Goal: Book appointment/travel/reservation

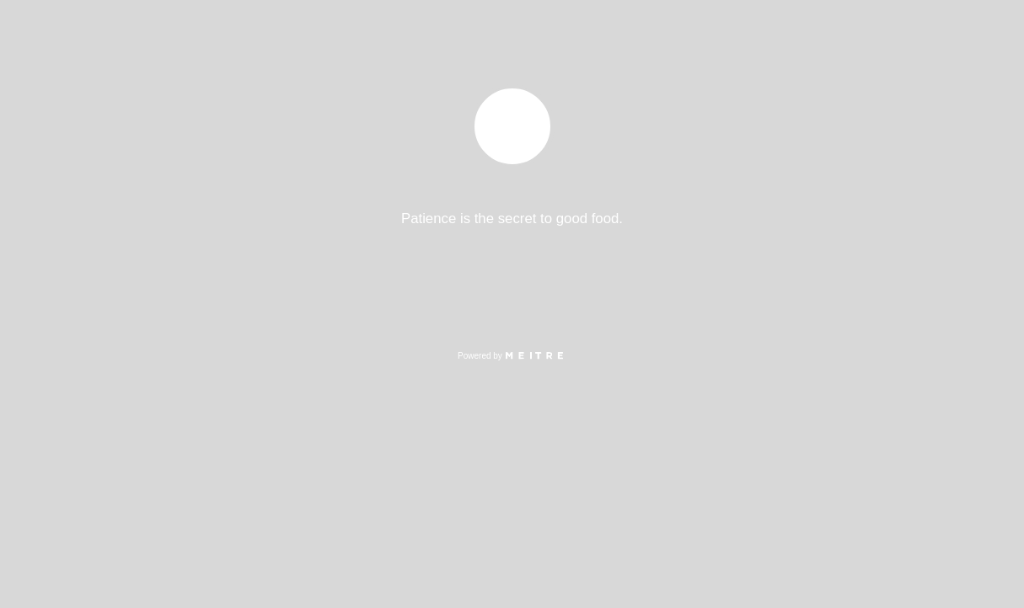
select select "es"
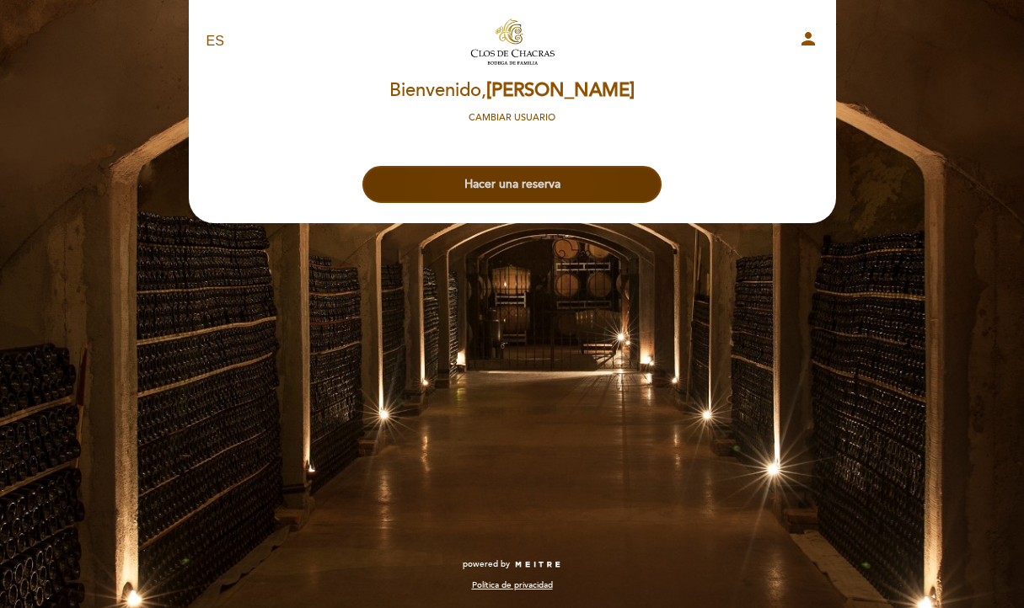
click at [512, 195] on button "Hacer una reserva" at bounding box center [511, 184] width 299 height 37
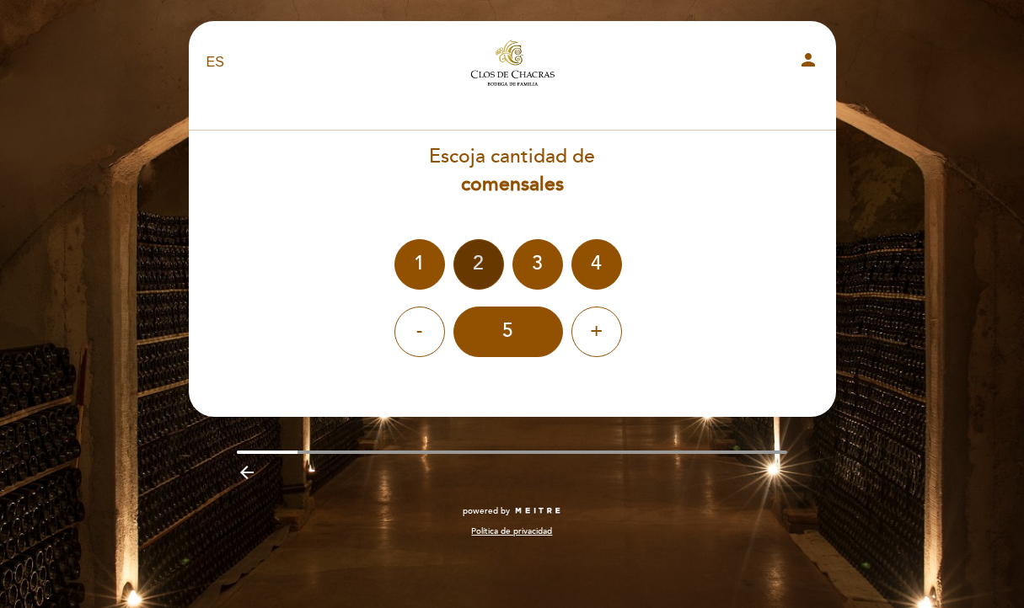
click at [470, 275] on div "2" at bounding box center [478, 264] width 51 height 51
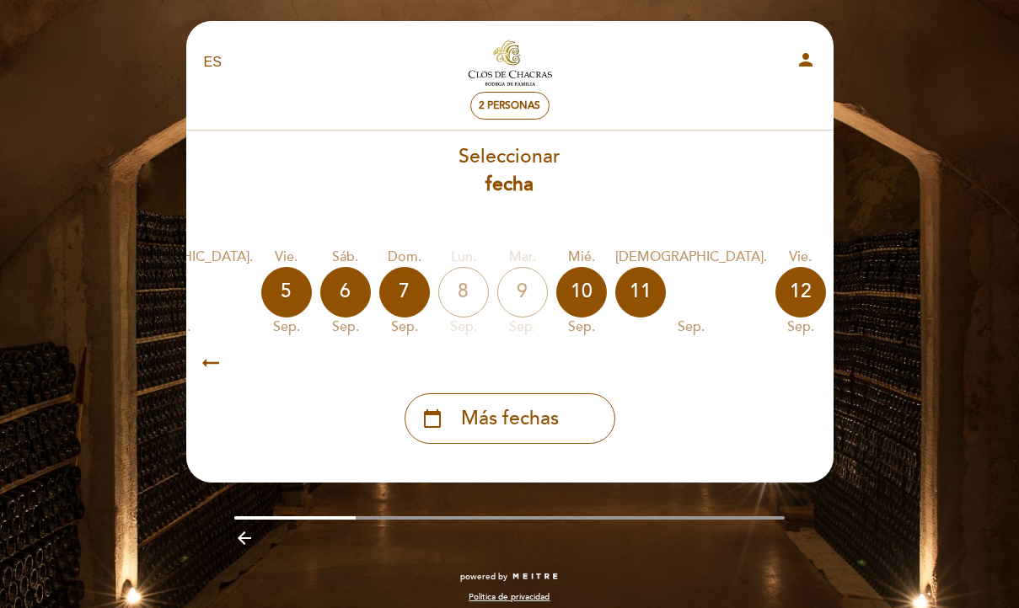
scroll to position [0, 363]
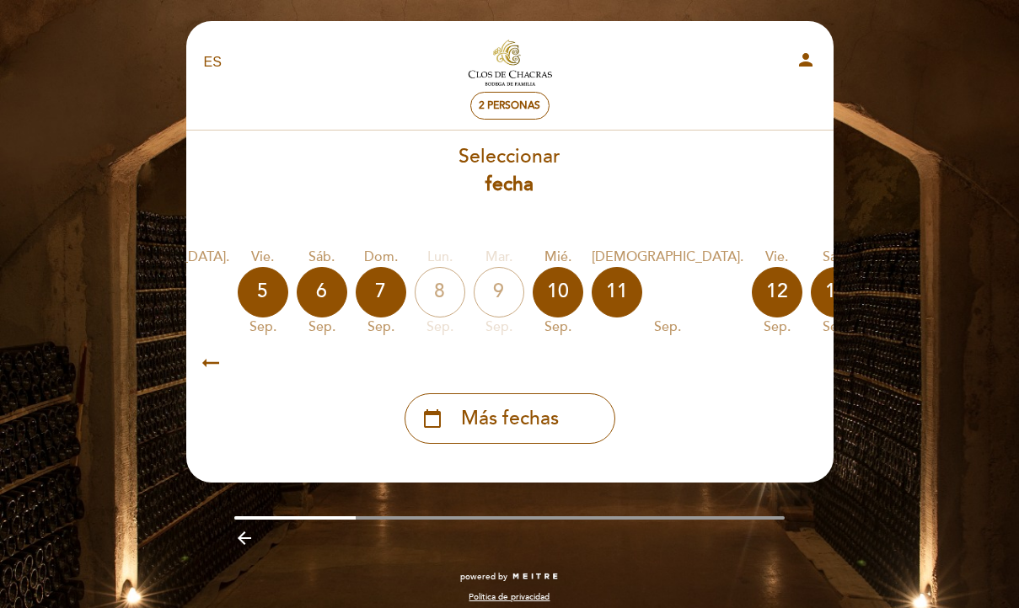
click at [870, 297] on div "14" at bounding box center [895, 292] width 51 height 51
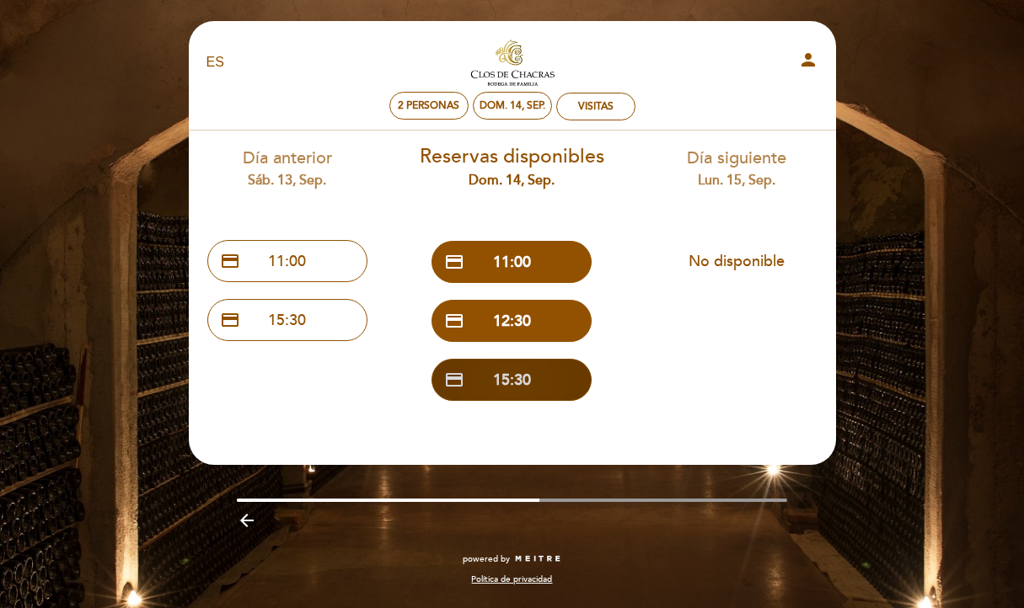
click at [527, 377] on button "credit_card 15:30" at bounding box center [511, 380] width 160 height 42
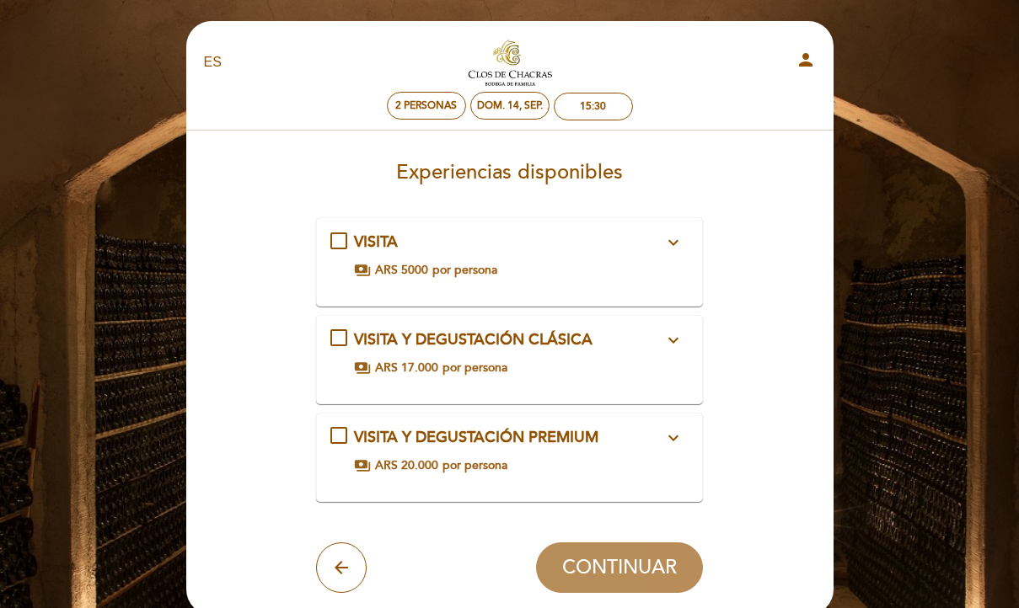
click at [538, 259] on div "VISITA expand_more Incluye recorrido por bodega, no incluye degustación. paymen…" at bounding box center [509, 255] width 358 height 47
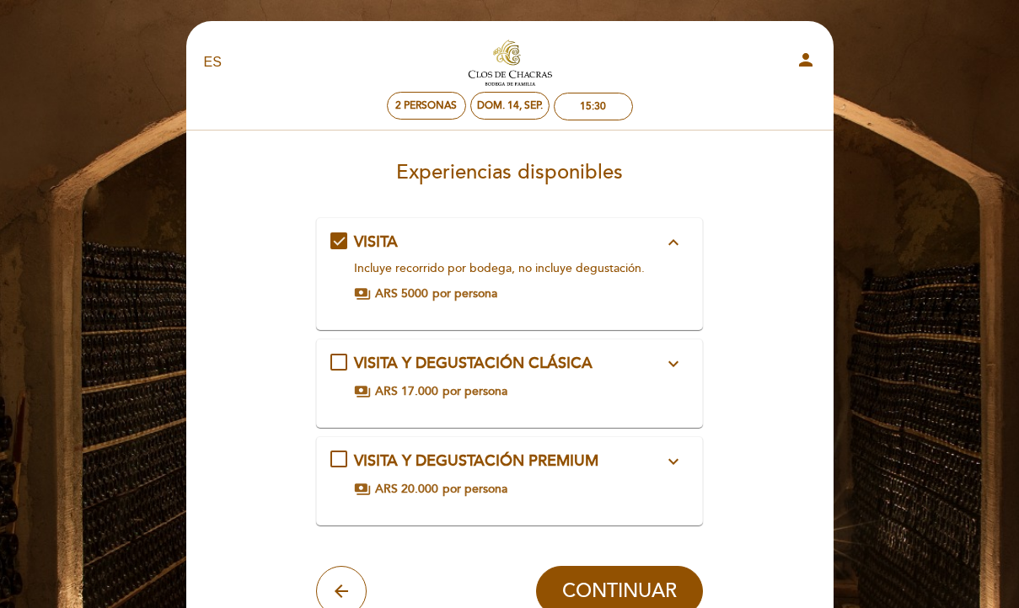
click at [610, 265] on div "Incluye recorrido por bodega, no incluye degustación." at bounding box center [508, 268] width 309 height 17
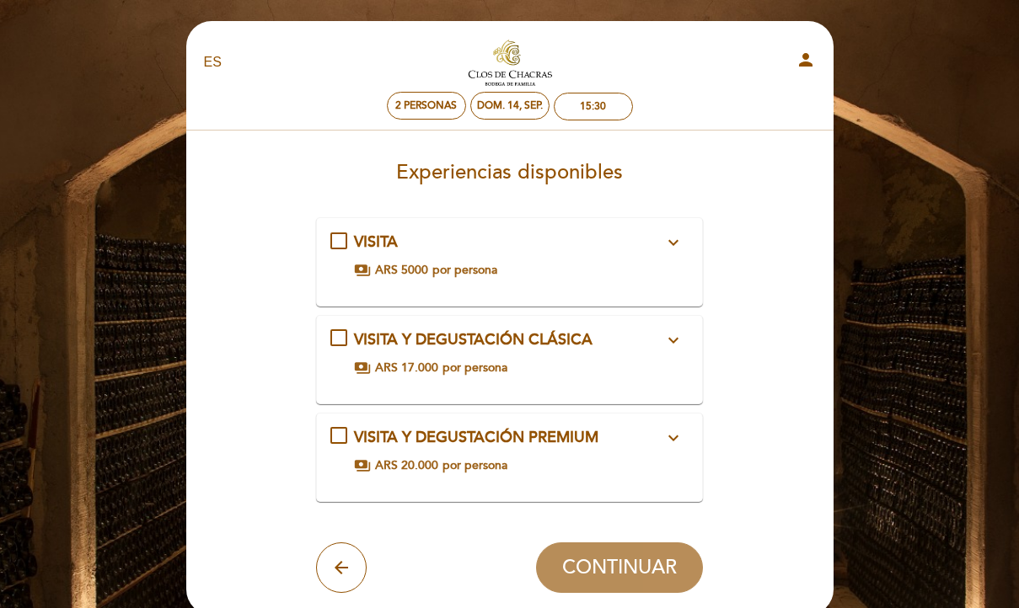
click at [592, 340] on span "VISITA Y DEGUSTACIÓN CLÁSICA" at bounding box center [473, 339] width 238 height 19
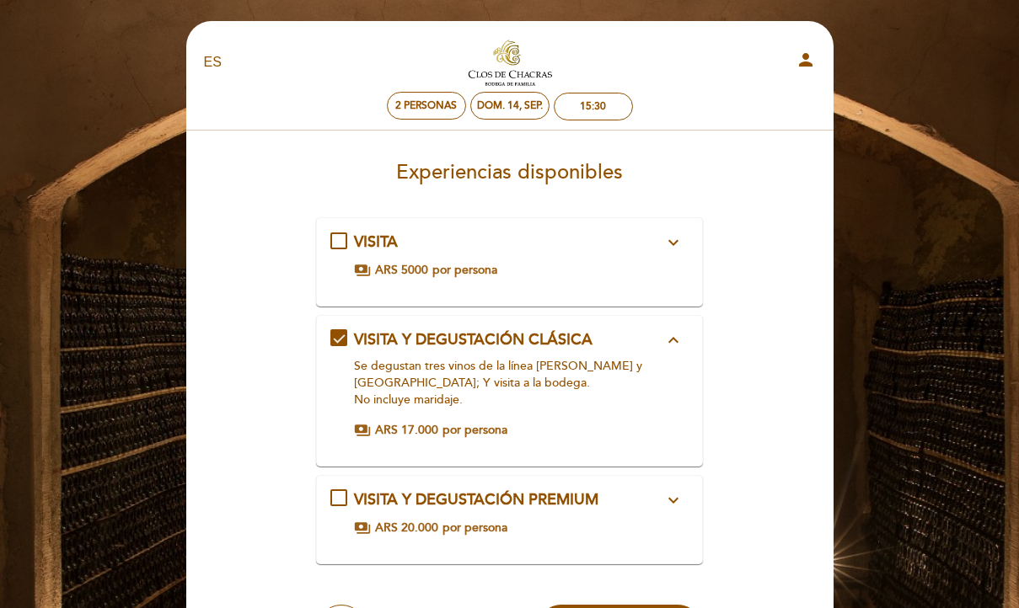
click at [586, 353] on div "VISITA Y DEGUSTACIÓN CLÁSICA expand_less Se degustan tres vinos de la línea [PE…" at bounding box center [509, 384] width 358 height 110
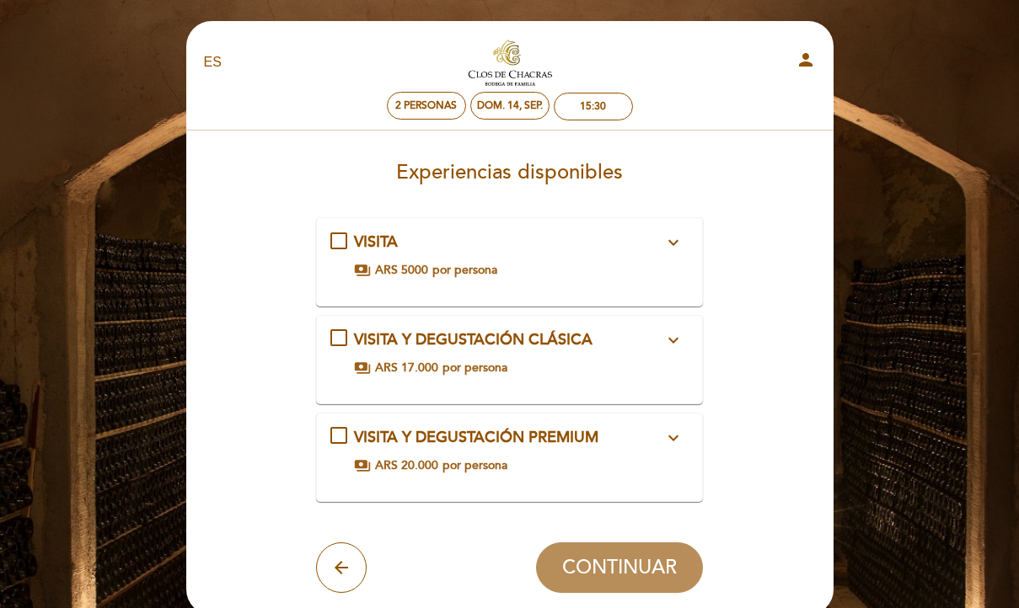
click at [585, 269] on div "payments ARS 5000 por persona" at bounding box center [508, 270] width 309 height 17
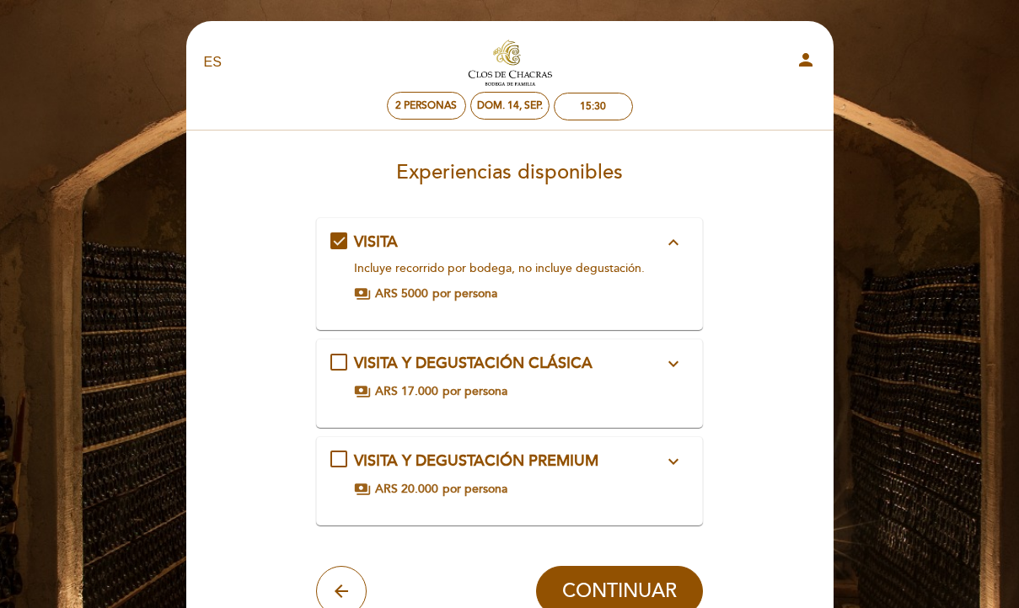
click at [596, 254] on div "VISITA expand_less Incluye recorrido por bodega, no incluye degustación. paymen…" at bounding box center [509, 267] width 358 height 71
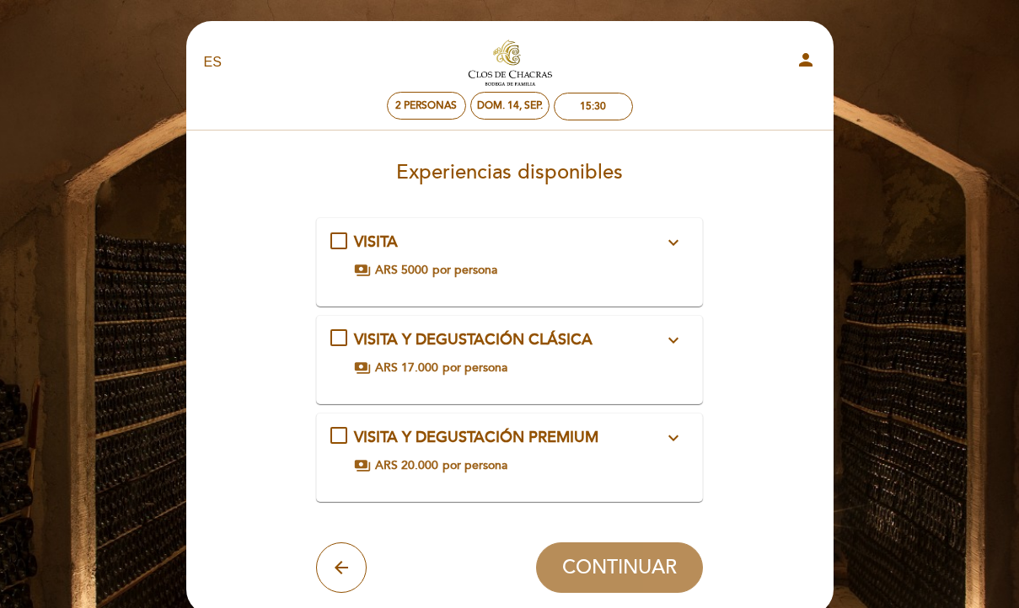
click at [596, 254] on div "VISITA expand_more Incluye recorrido por bodega, no incluye degustación. paymen…" at bounding box center [509, 255] width 358 height 47
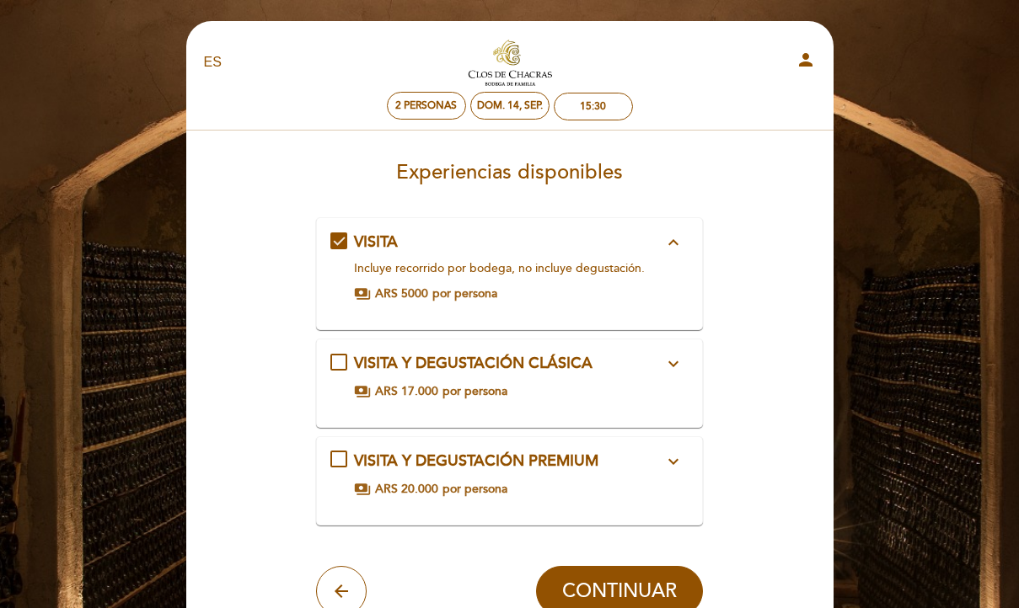
click at [596, 255] on div "VISITA expand_less Incluye recorrido por bodega, no incluye degustación. paymen…" at bounding box center [509, 267] width 358 height 71
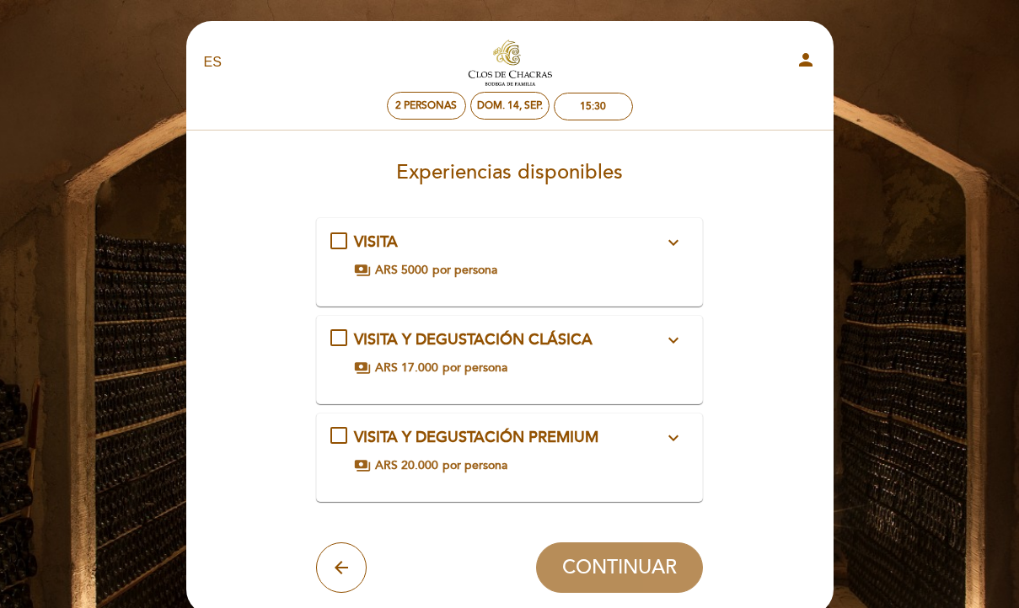
click at [596, 255] on div "VISITA expand_more Incluye recorrido por bodega, no incluye degustación. paymen…" at bounding box center [509, 255] width 358 height 47
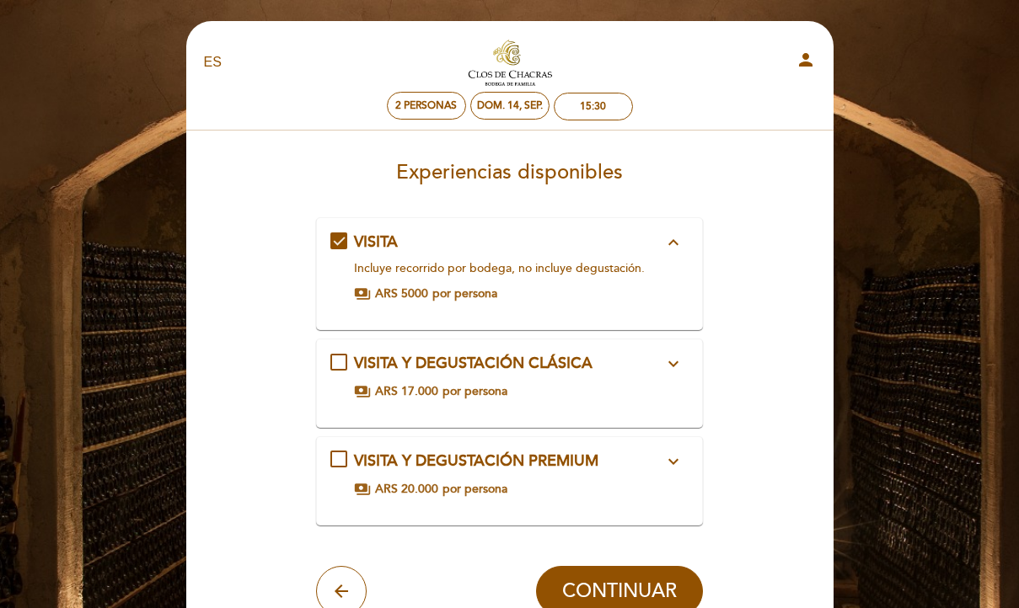
click at [596, 255] on div "VISITA expand_less Incluye recorrido por bodega, no incluye degustación. paymen…" at bounding box center [509, 267] width 358 height 71
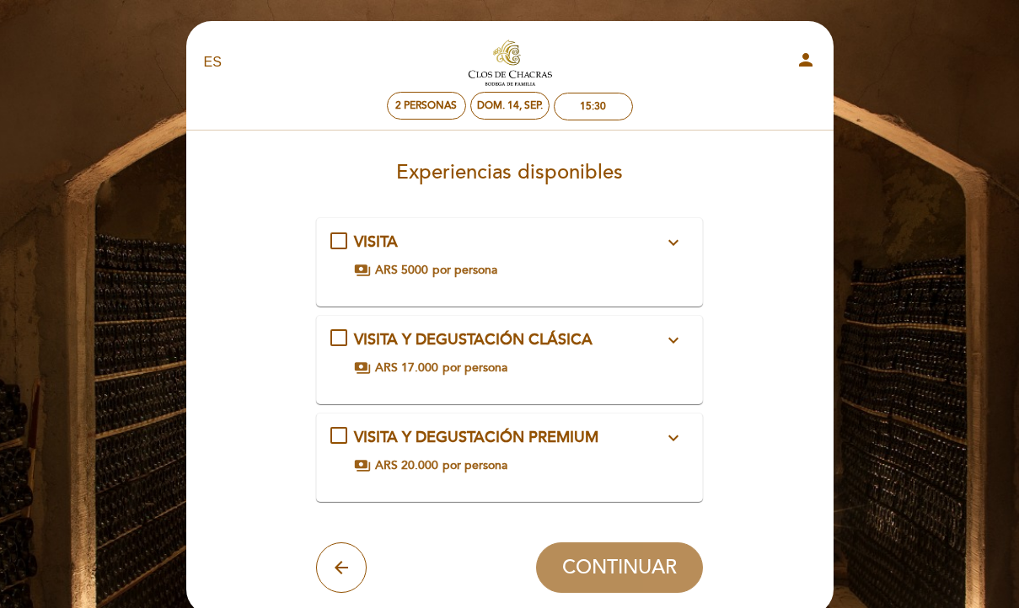
click at [641, 241] on div "VISITA expand_more" at bounding box center [508, 243] width 309 height 22
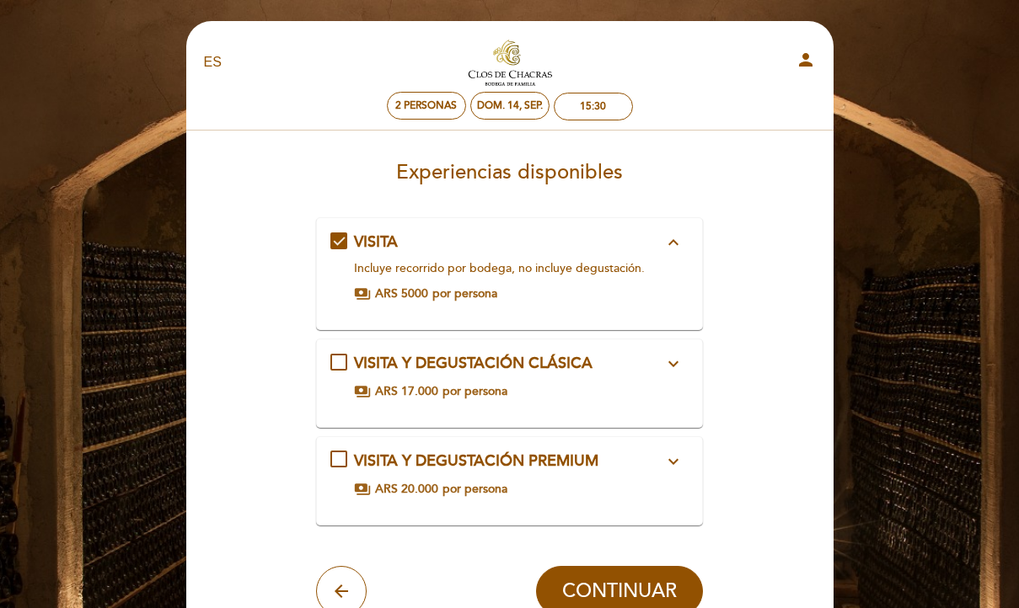
click at [641, 251] on div "VISITA expand_less" at bounding box center [508, 243] width 309 height 22
